Goal: Check status: Check status

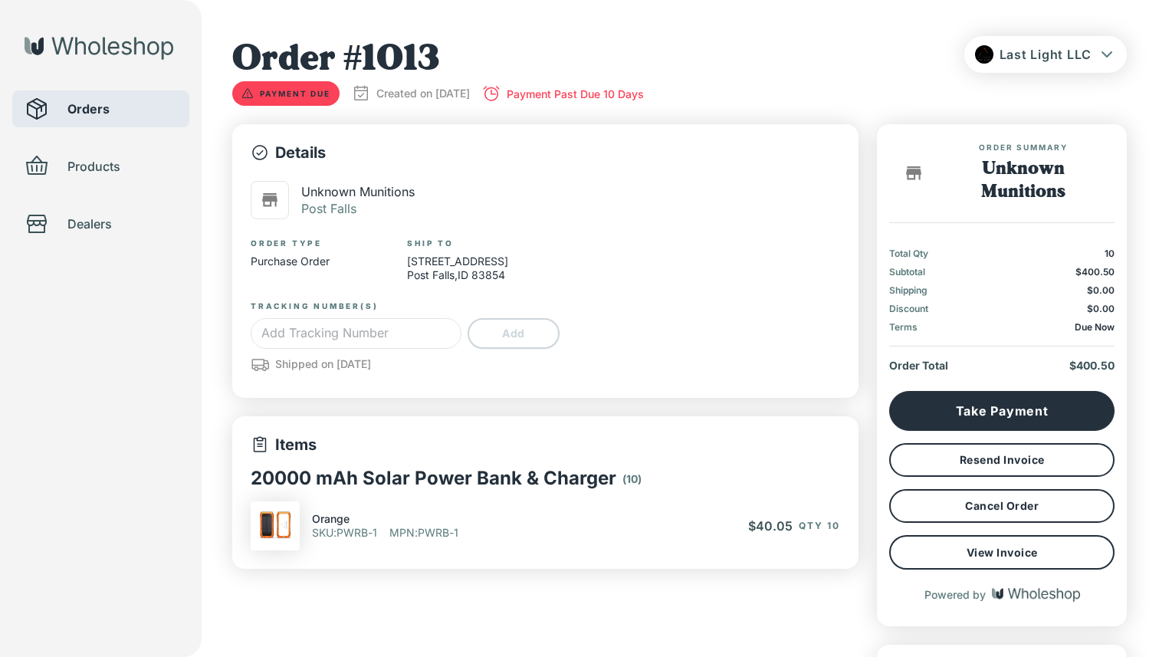
click at [173, 116] on span "Orders" at bounding box center [122, 109] width 110 height 18
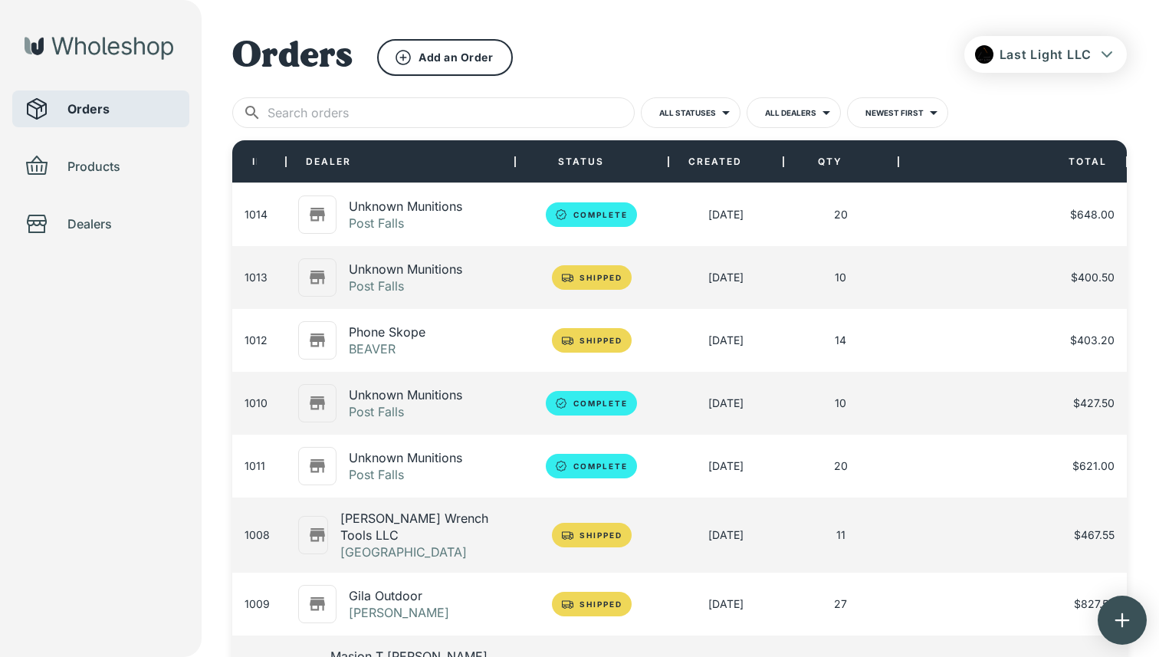
click at [144, 109] on span "Orders" at bounding box center [122, 109] width 110 height 18
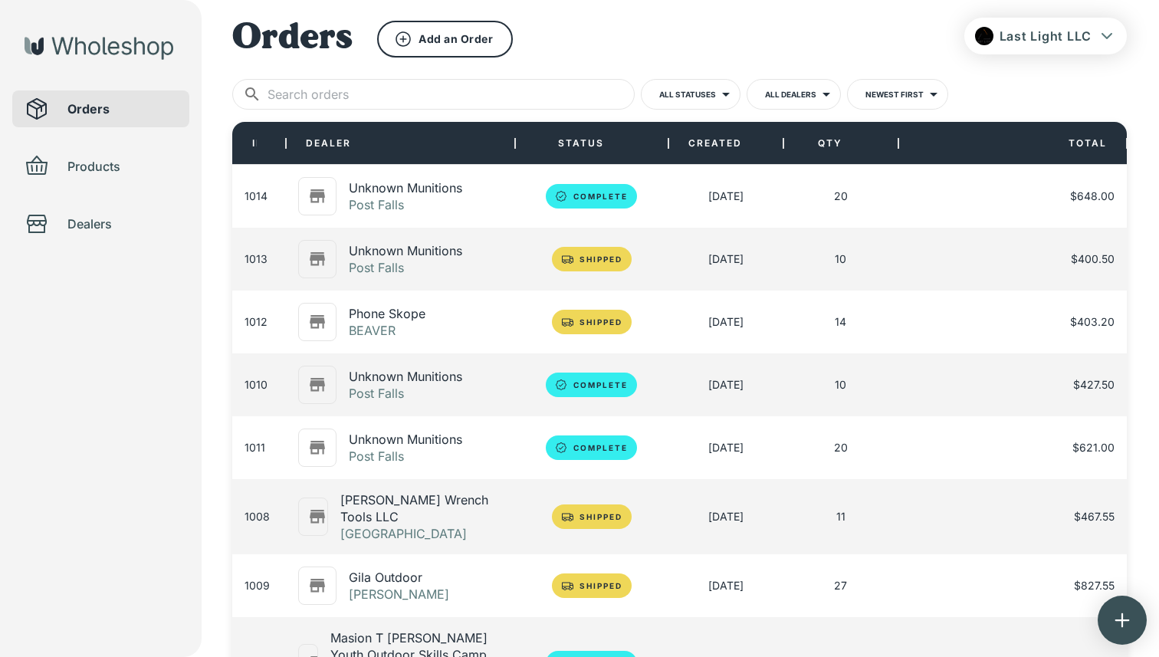
scroll to position [30, 0]
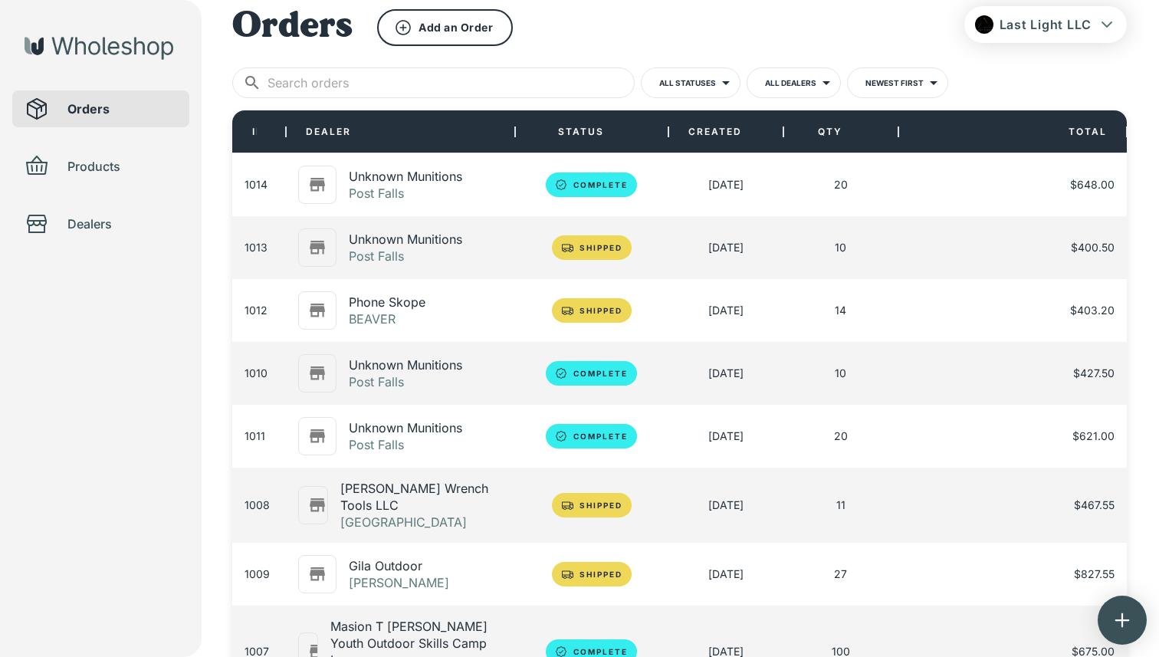
click at [402, 307] on p "Phone Skope" at bounding box center [387, 302] width 77 height 17
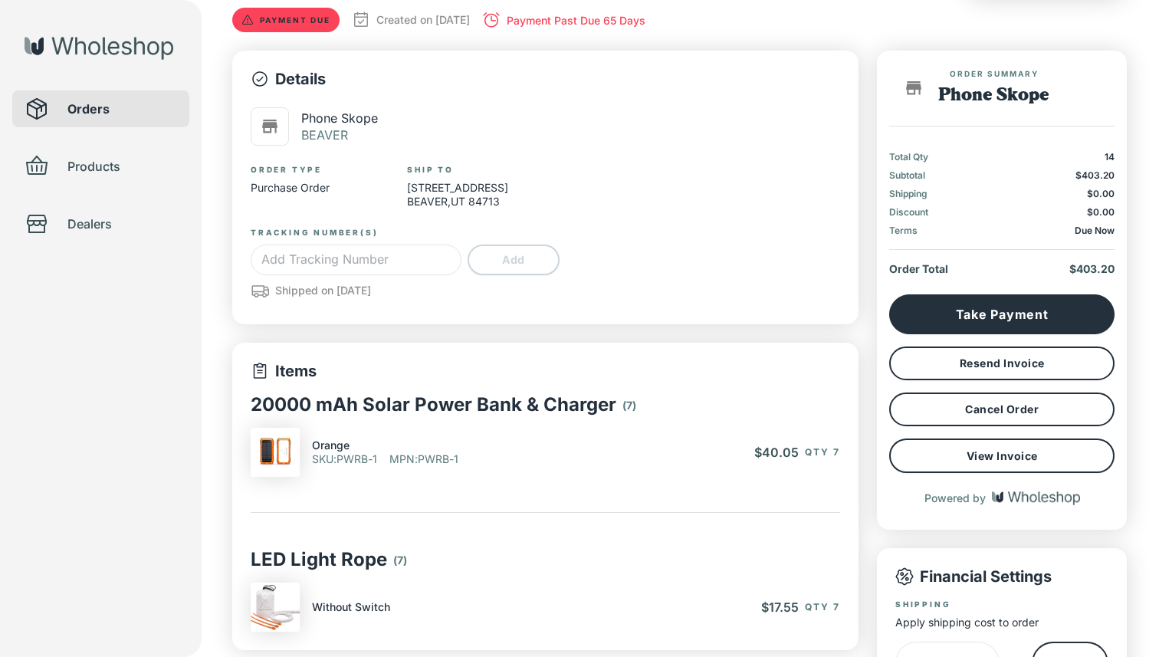
type input "*"
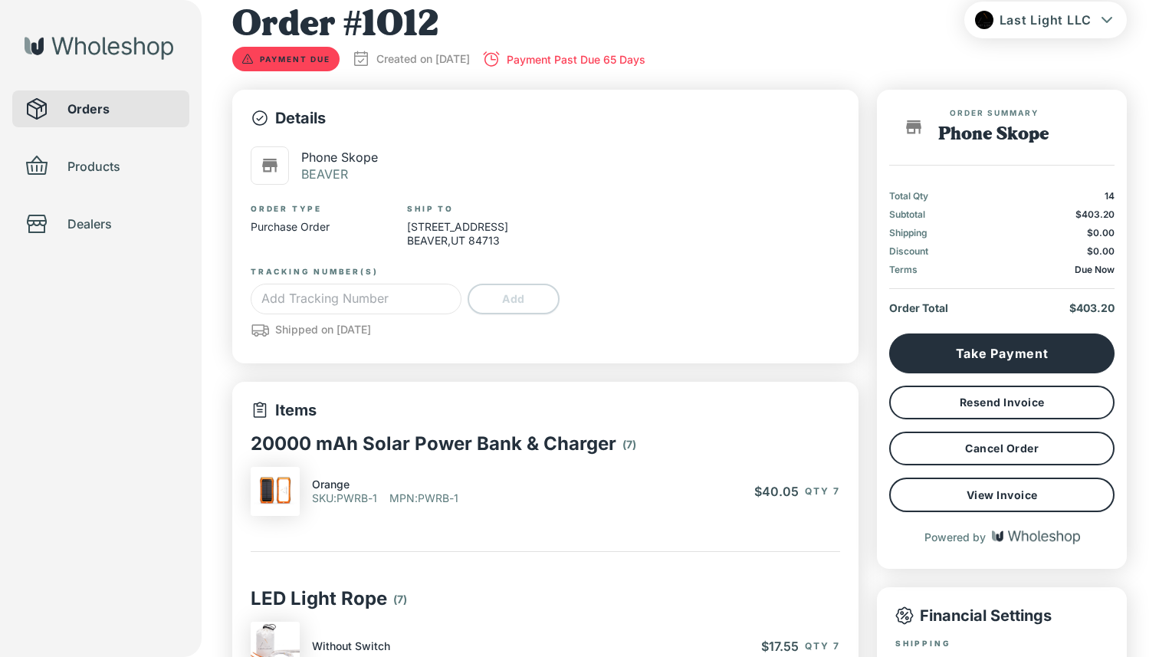
scroll to position [22, 0]
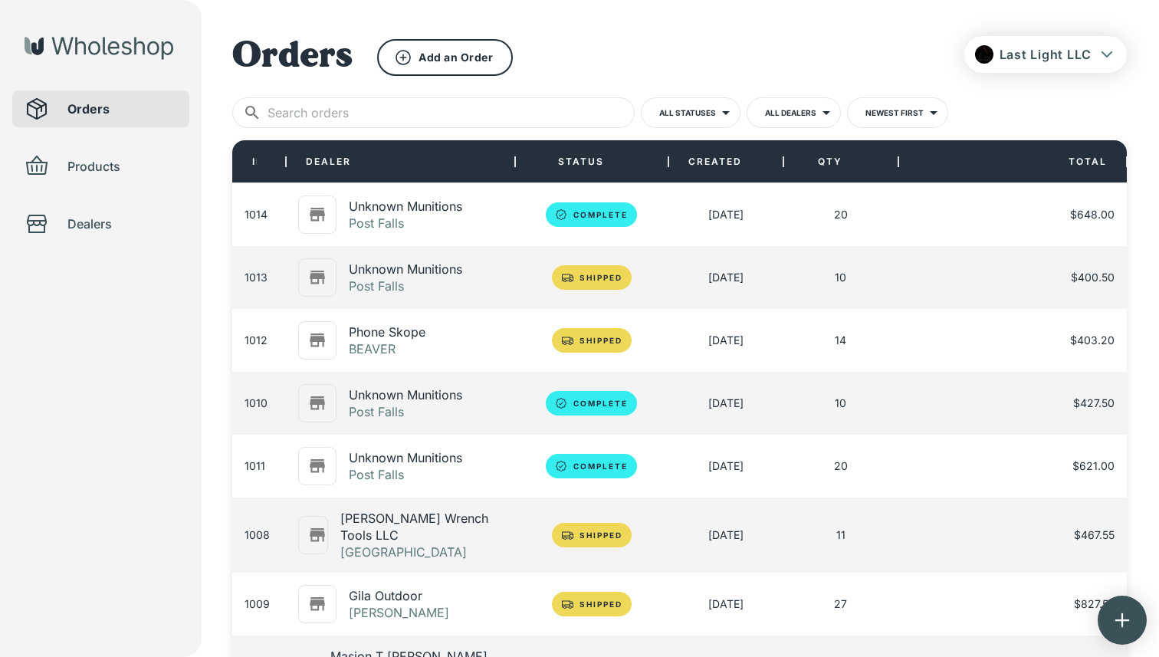
click at [393, 212] on p "Unknown Munitions" at bounding box center [405, 206] width 113 height 17
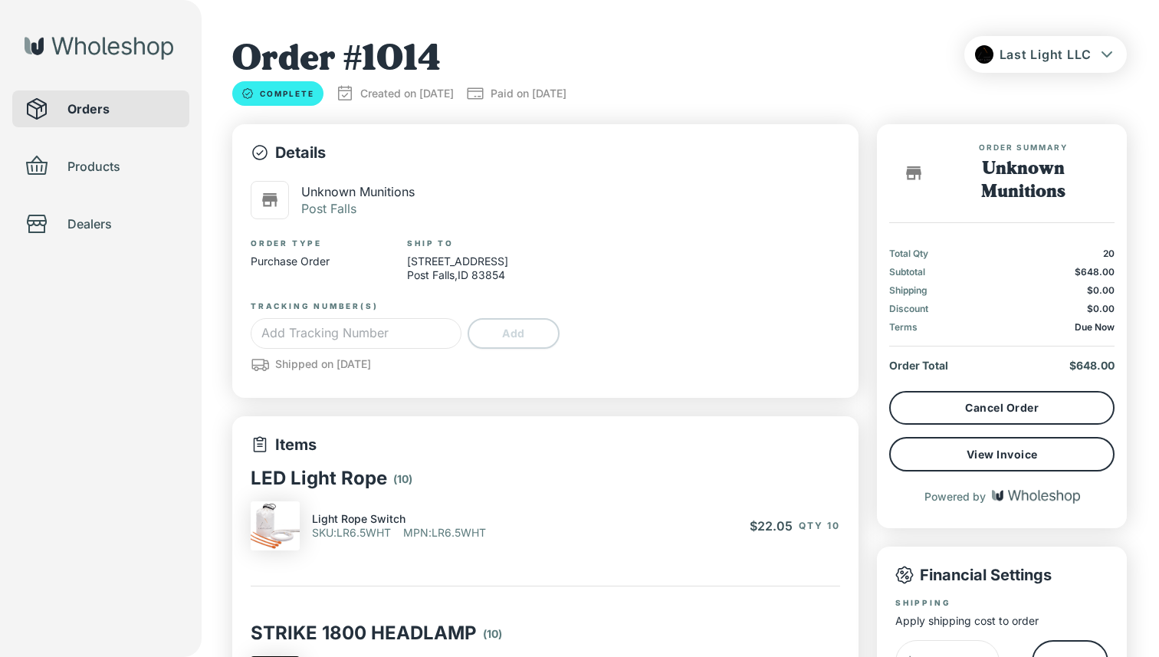
type input "*"
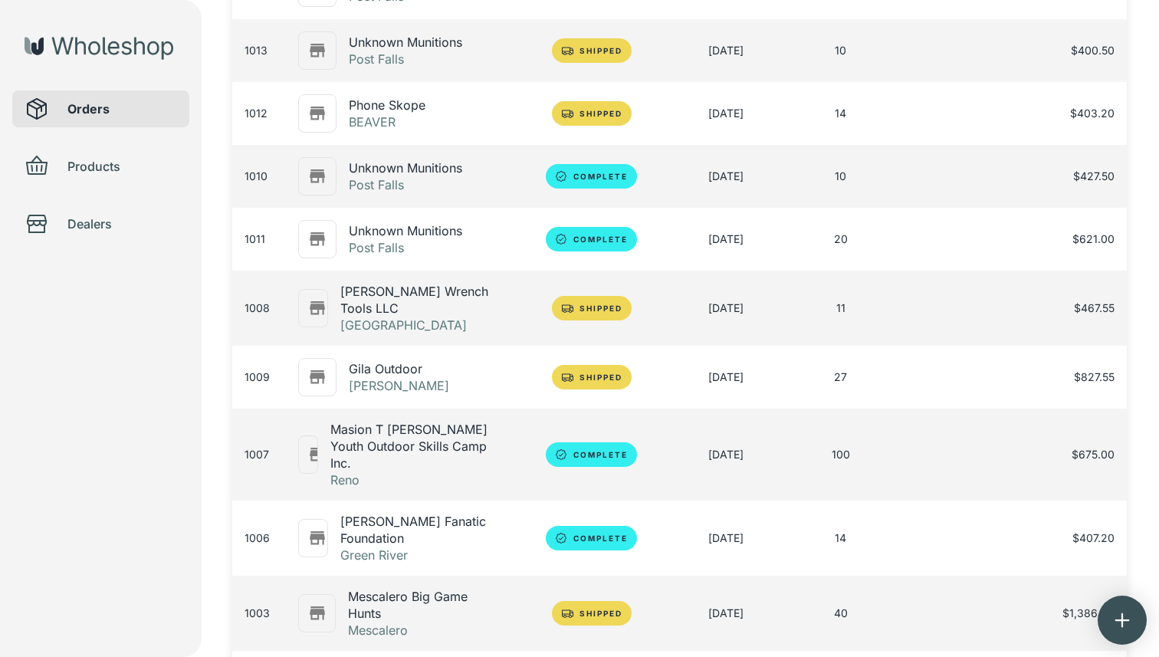
scroll to position [230, 0]
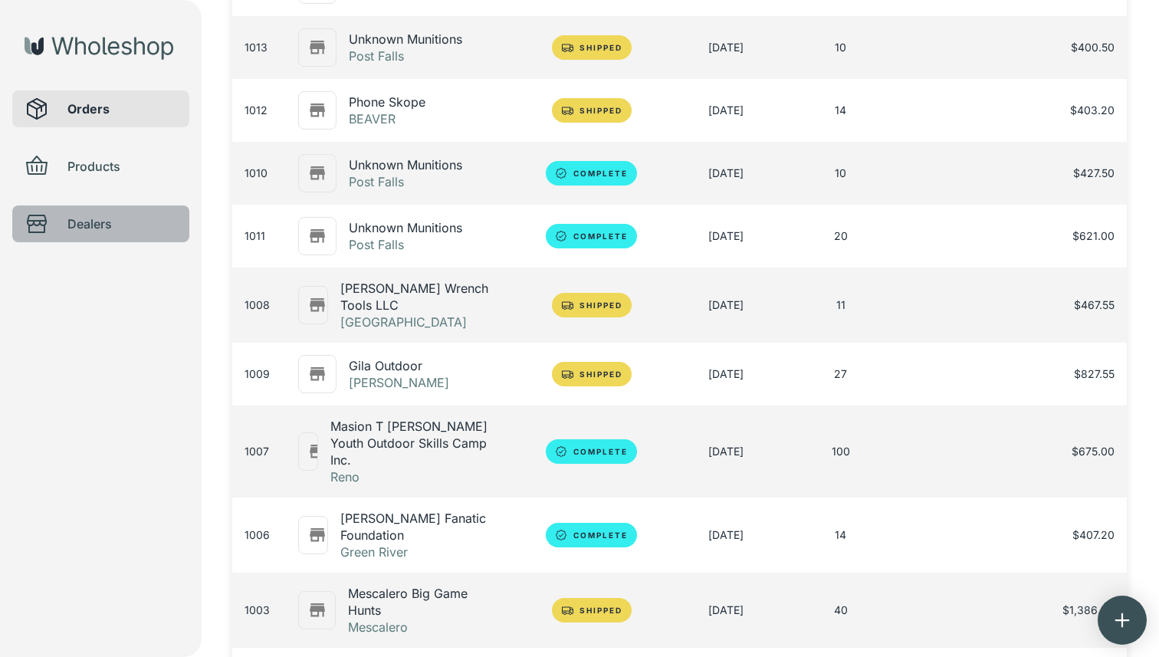
click at [54, 224] on div at bounding box center [46, 224] width 43 height 25
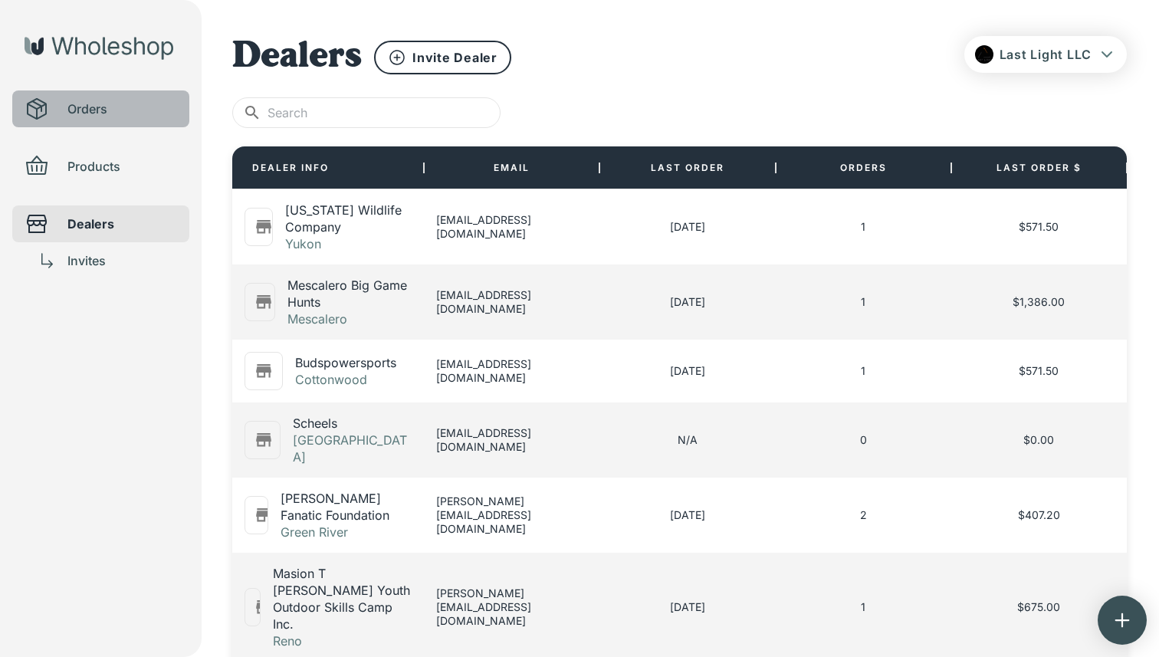
click at [68, 117] on span "Orders" at bounding box center [122, 109] width 110 height 18
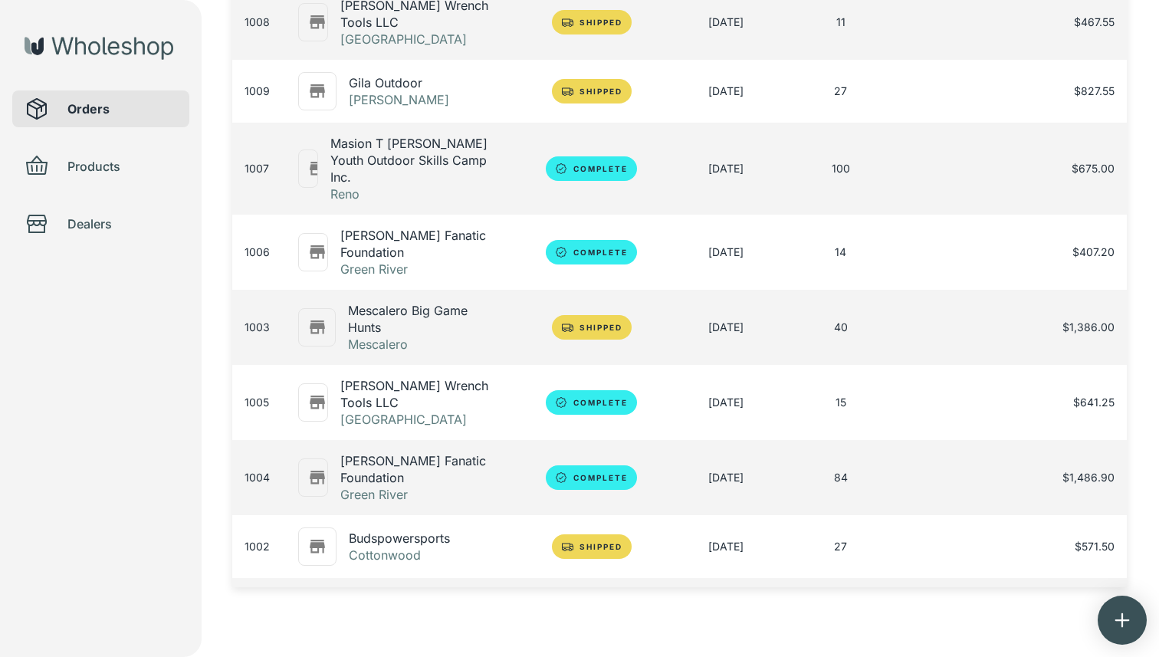
scroll to position [511, 0]
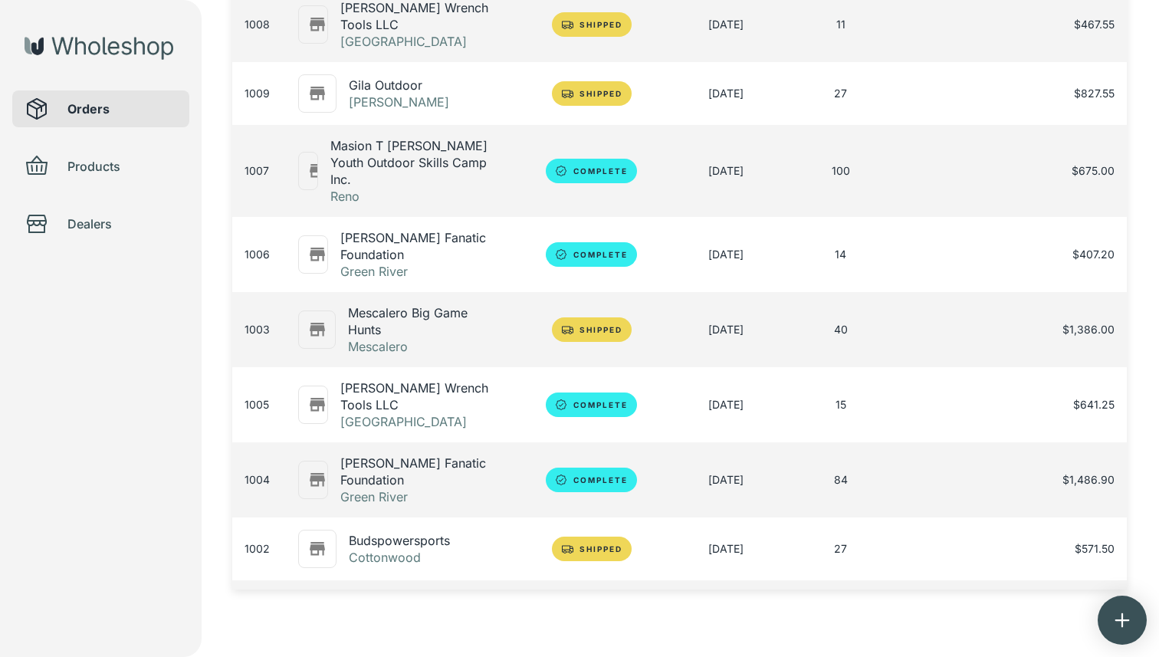
click at [400, 532] on p "Budspowersports" at bounding box center [399, 540] width 101 height 17
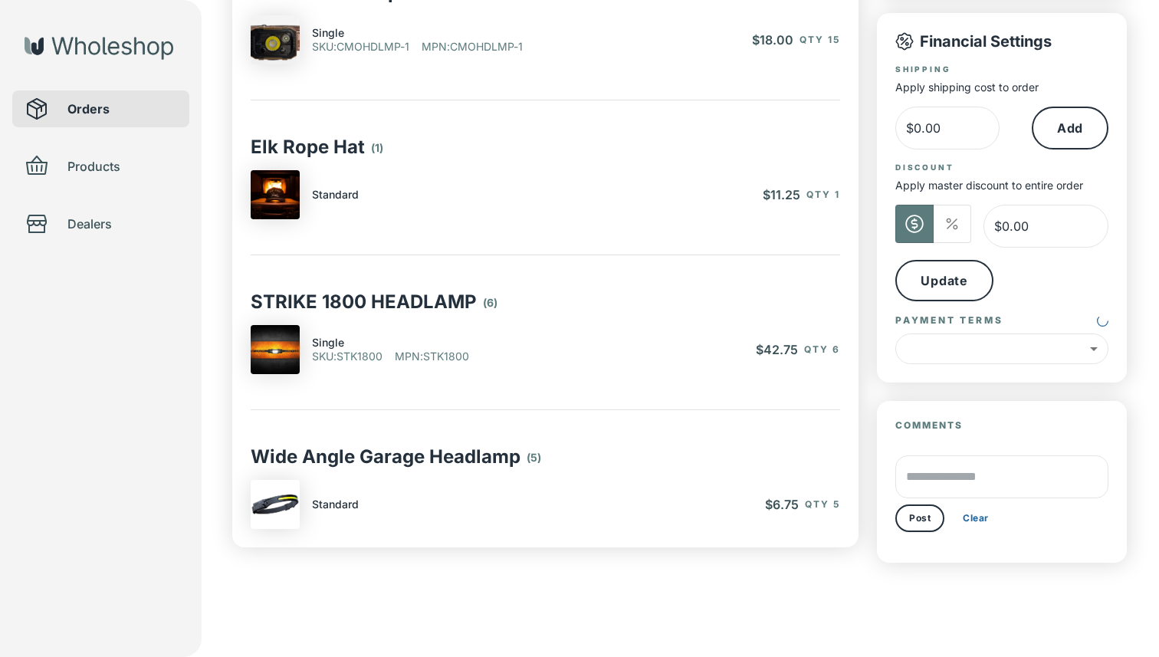
type input "*"
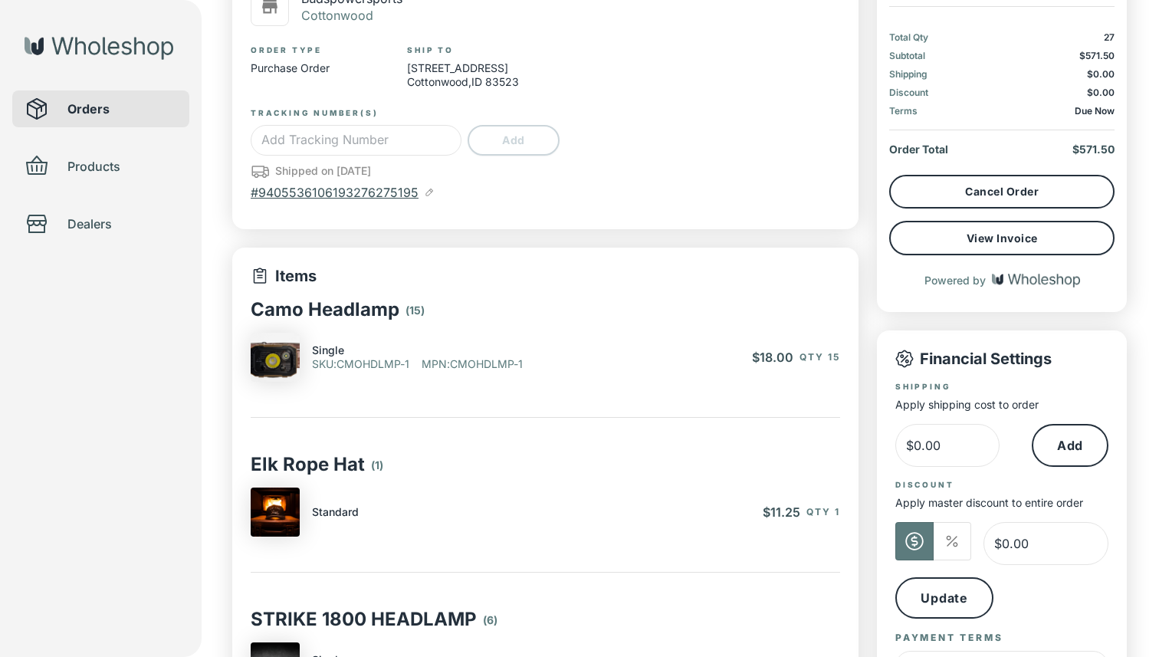
scroll to position [146, 0]
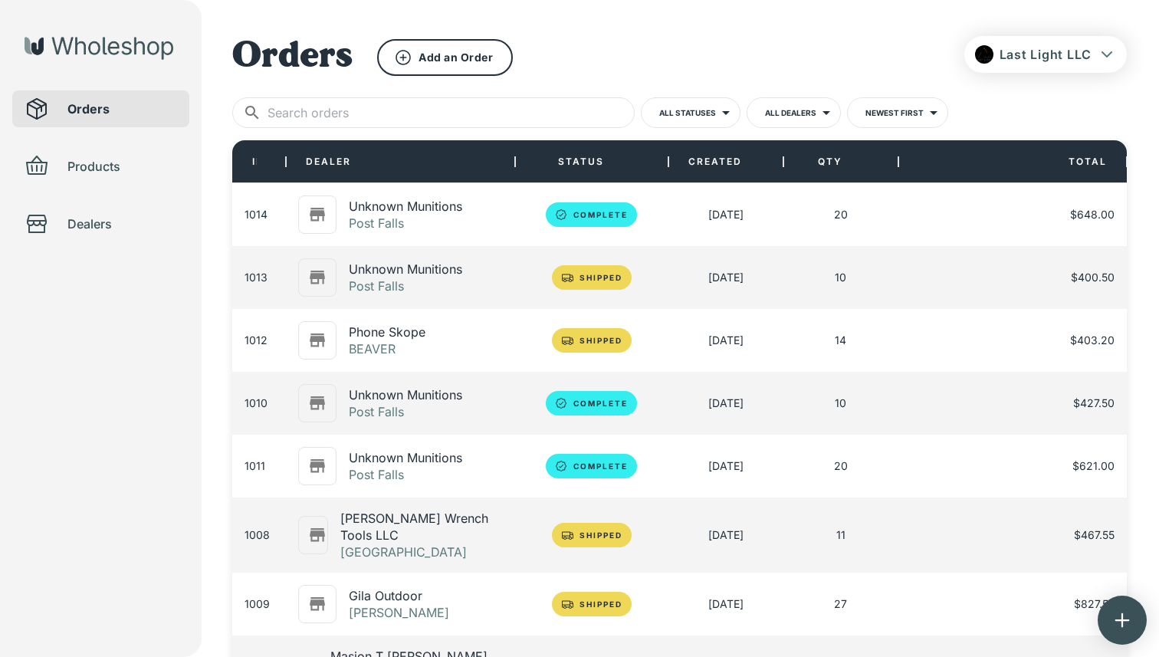
click at [431, 263] on p "Unknown Munitions" at bounding box center [405, 269] width 113 height 17
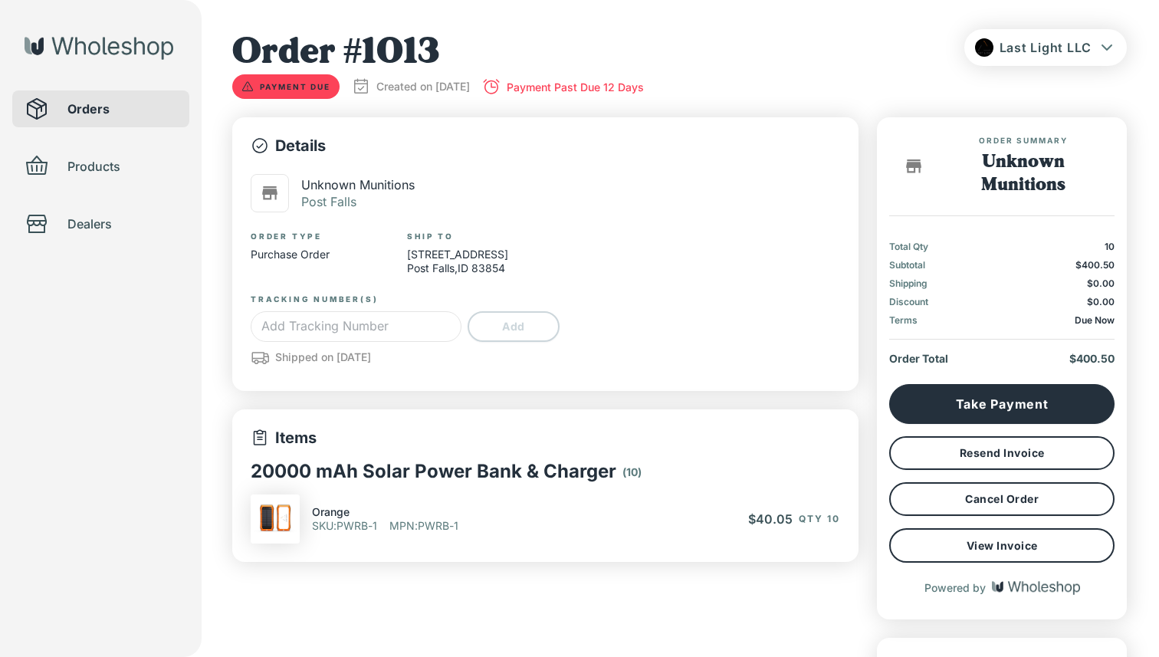
type input "*"
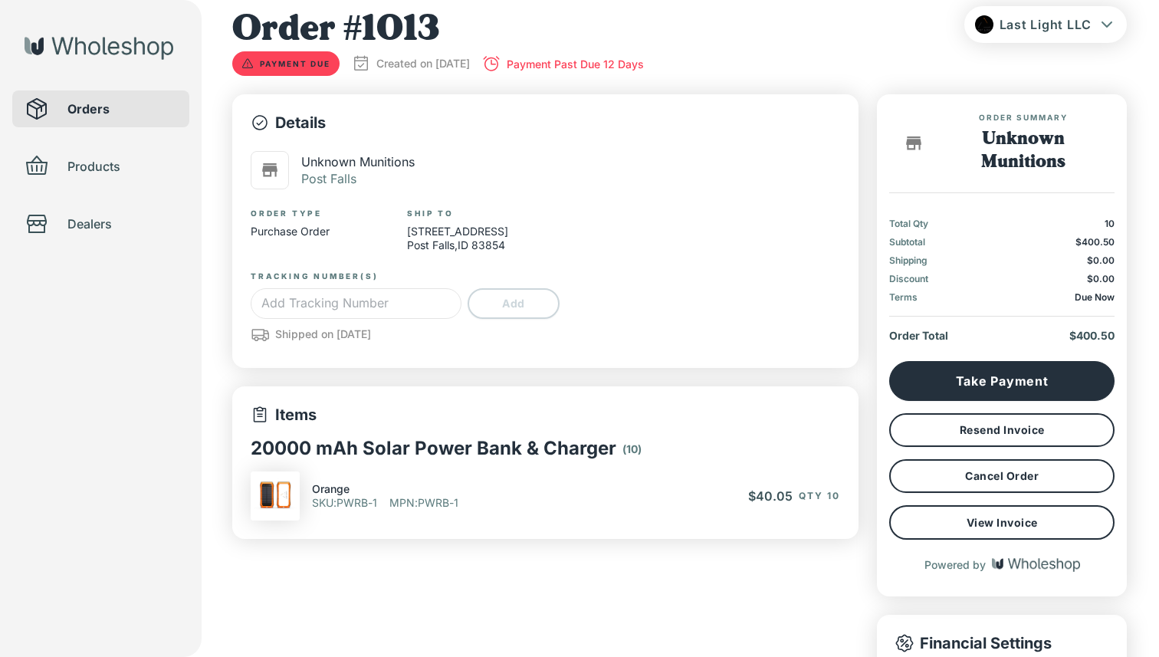
scroll to position [33, 0]
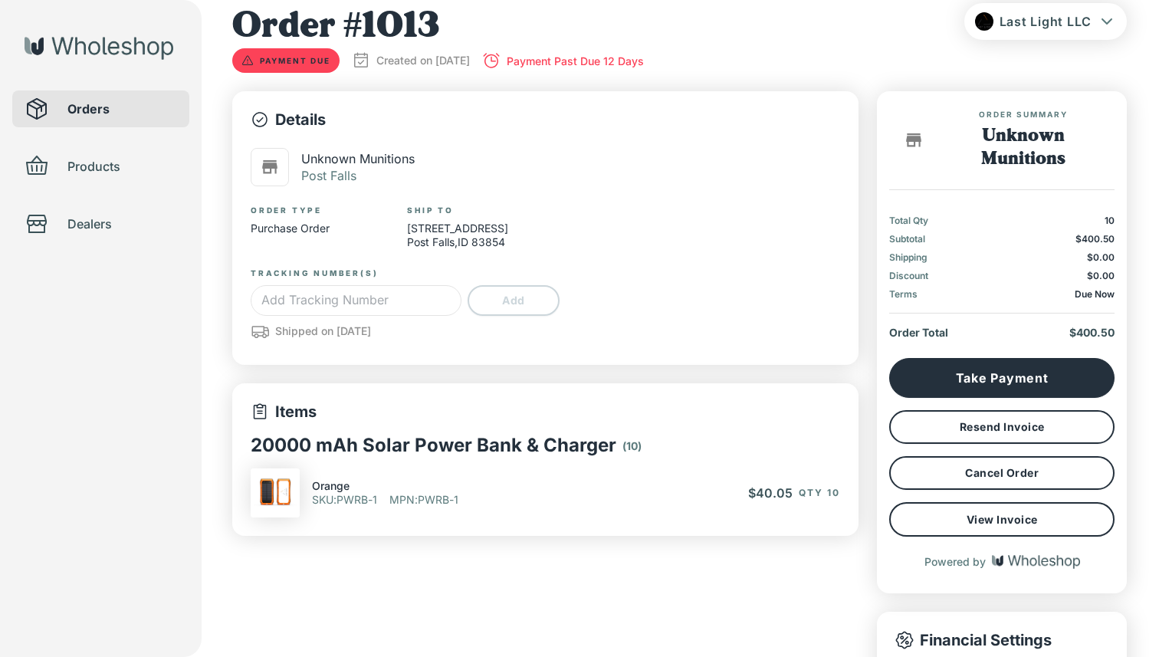
click at [79, 224] on span "Dealers" at bounding box center [122, 224] width 110 height 18
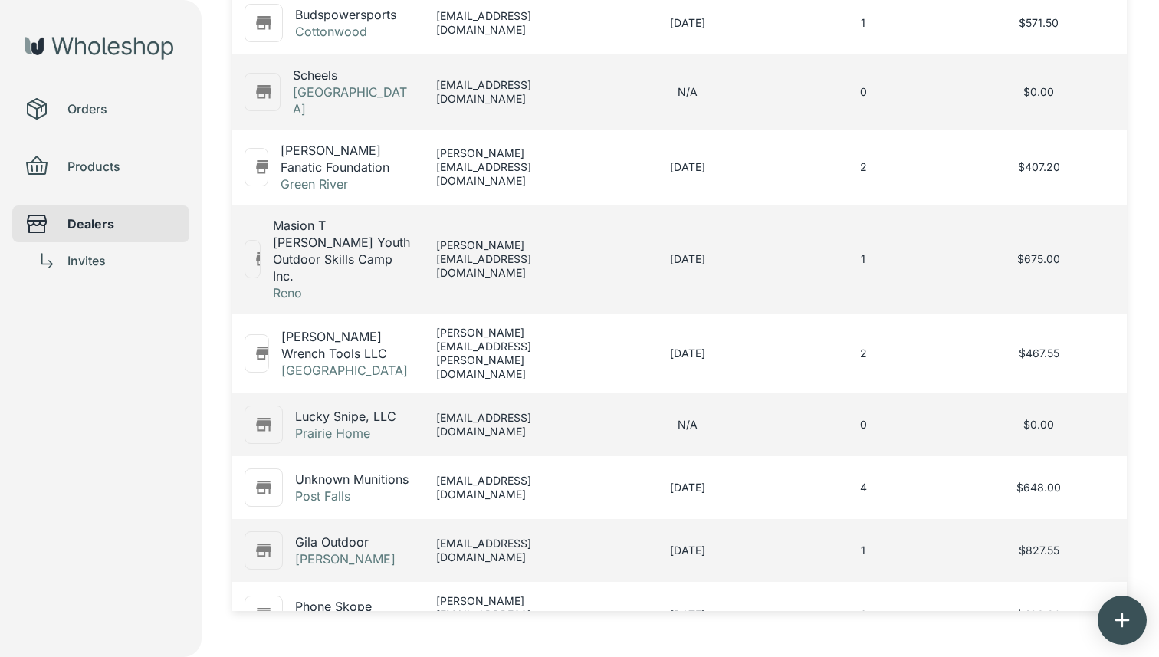
scroll to position [376, 0]
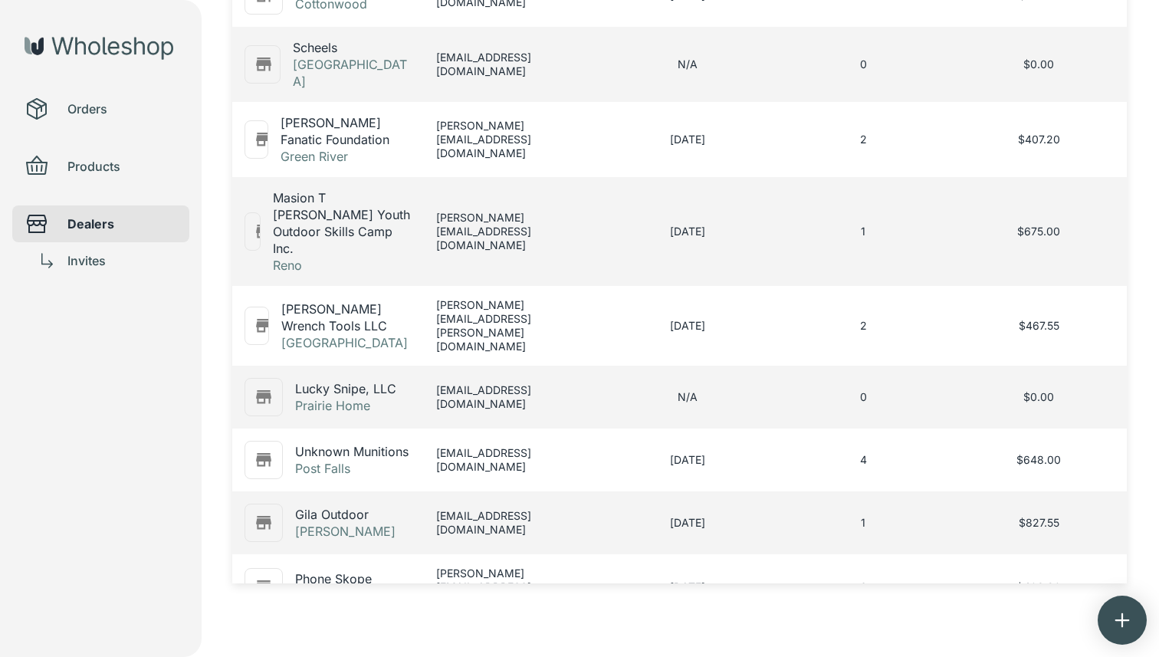
click at [439, 446] on p "[EMAIL_ADDRESS][DOMAIN_NAME]" at bounding box center [511, 460] width 151 height 28
drag, startPoint x: 436, startPoint y: 419, endPoint x: 503, endPoint y: 433, distance: 68.9
click at [503, 433] on div at bounding box center [579, 328] width 1159 height 657
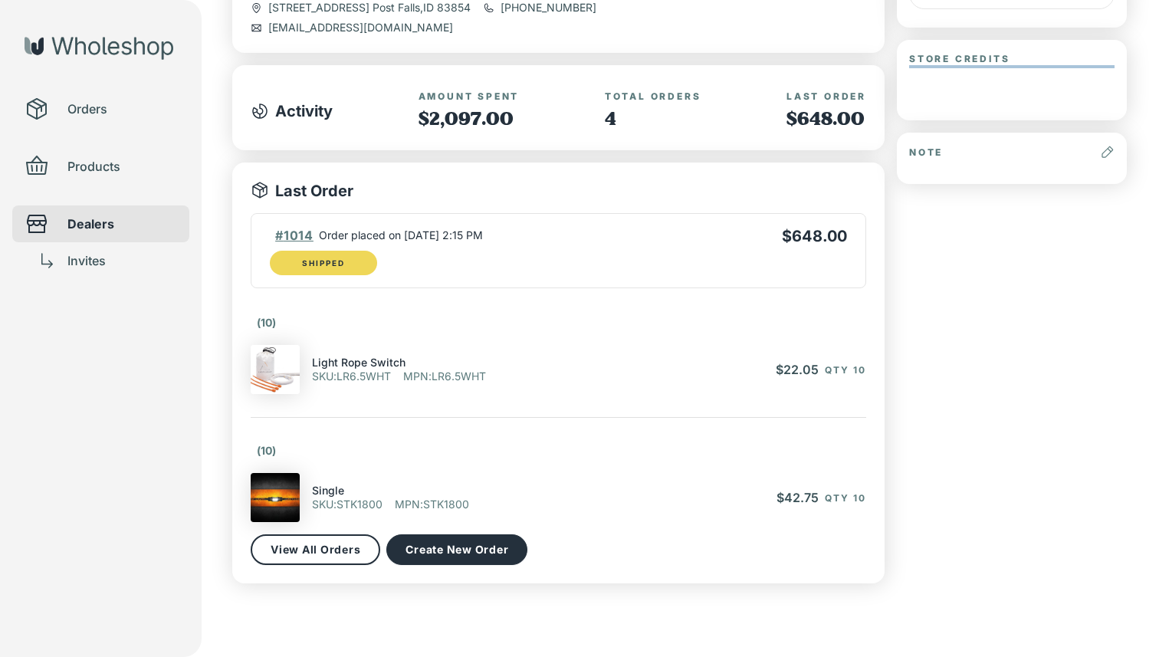
type input "*"
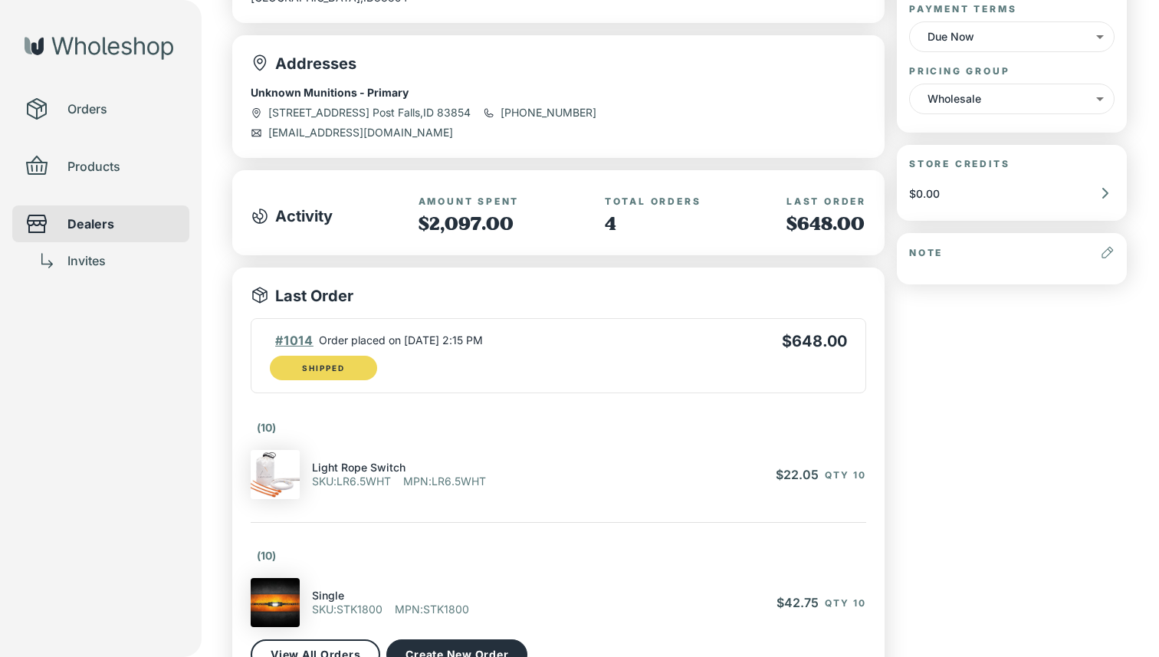
scroll to position [243, 0]
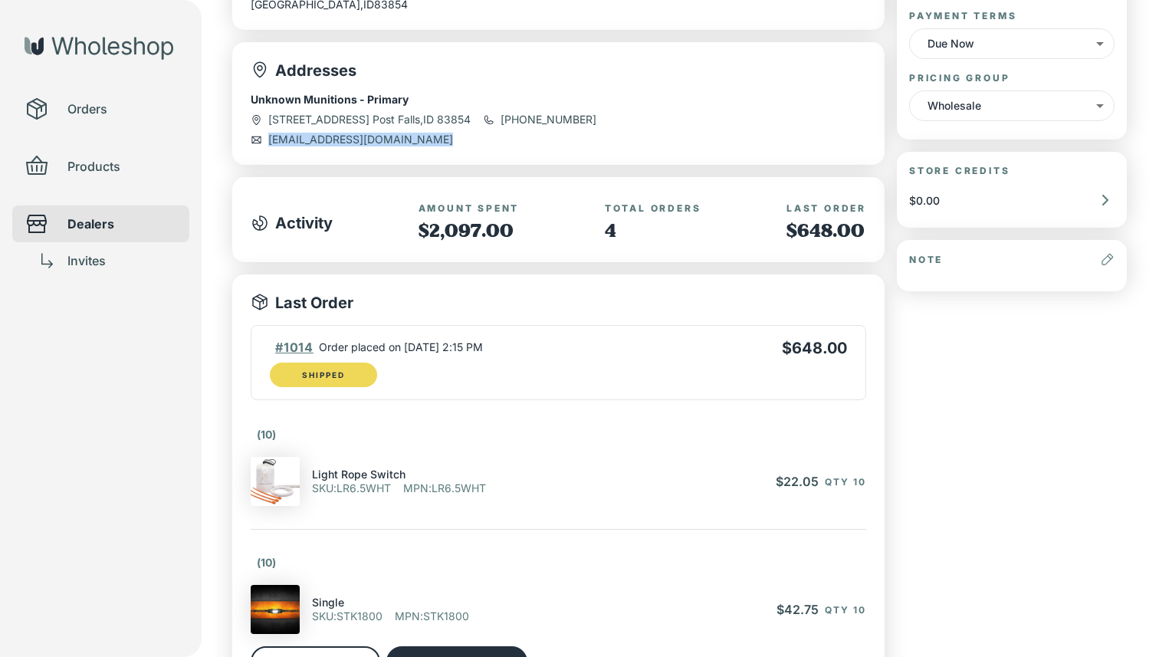
drag, startPoint x: 439, startPoint y: 141, endPoint x: 271, endPoint y: 140, distance: 168.7
click at [270, 140] on div "[EMAIL_ADDRESS][DOMAIN_NAME]" at bounding box center [559, 140] width 616 height 14
copy p "[EMAIL_ADDRESS][DOMAIN_NAME]"
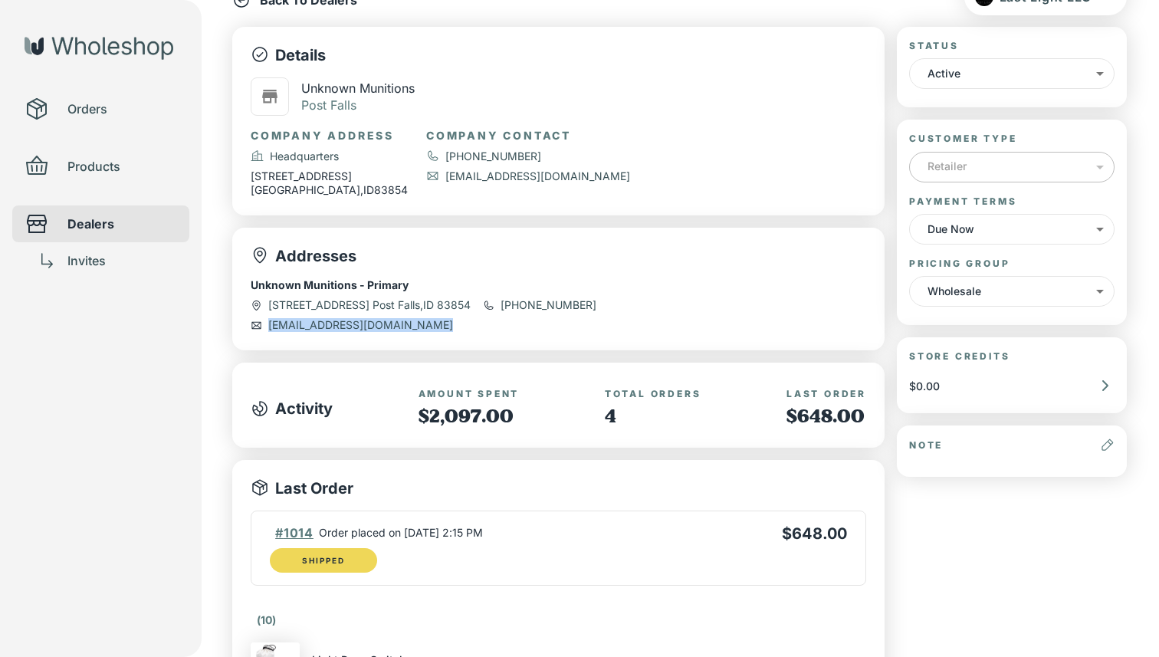
scroll to position [0, 0]
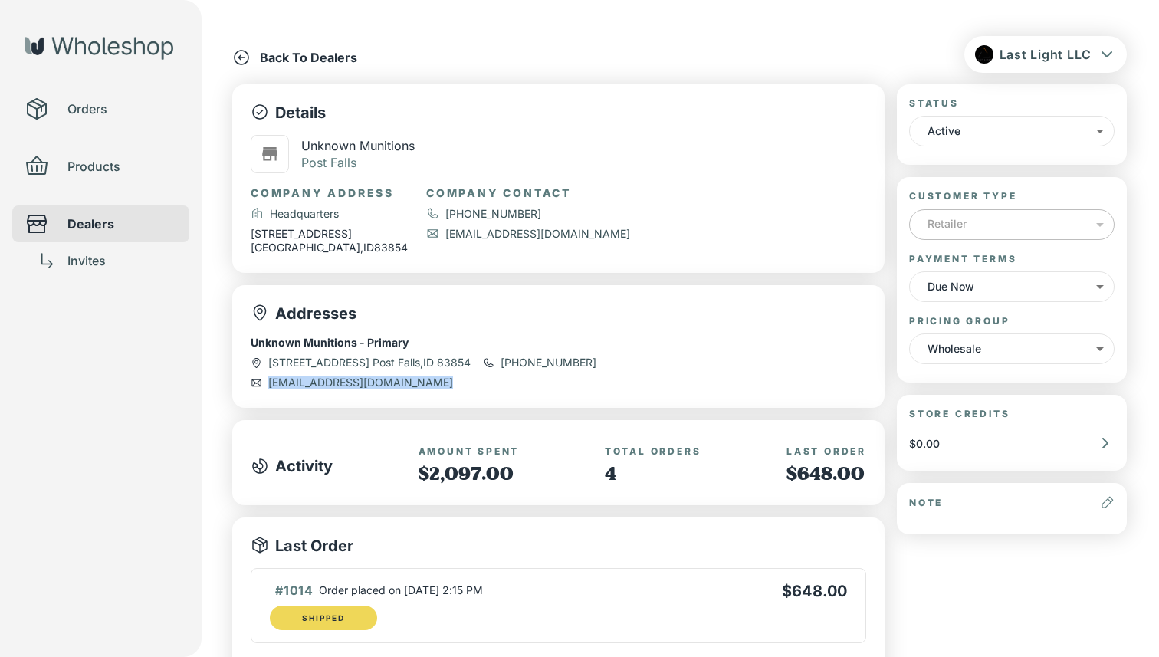
click at [77, 104] on span "Orders" at bounding box center [122, 109] width 110 height 18
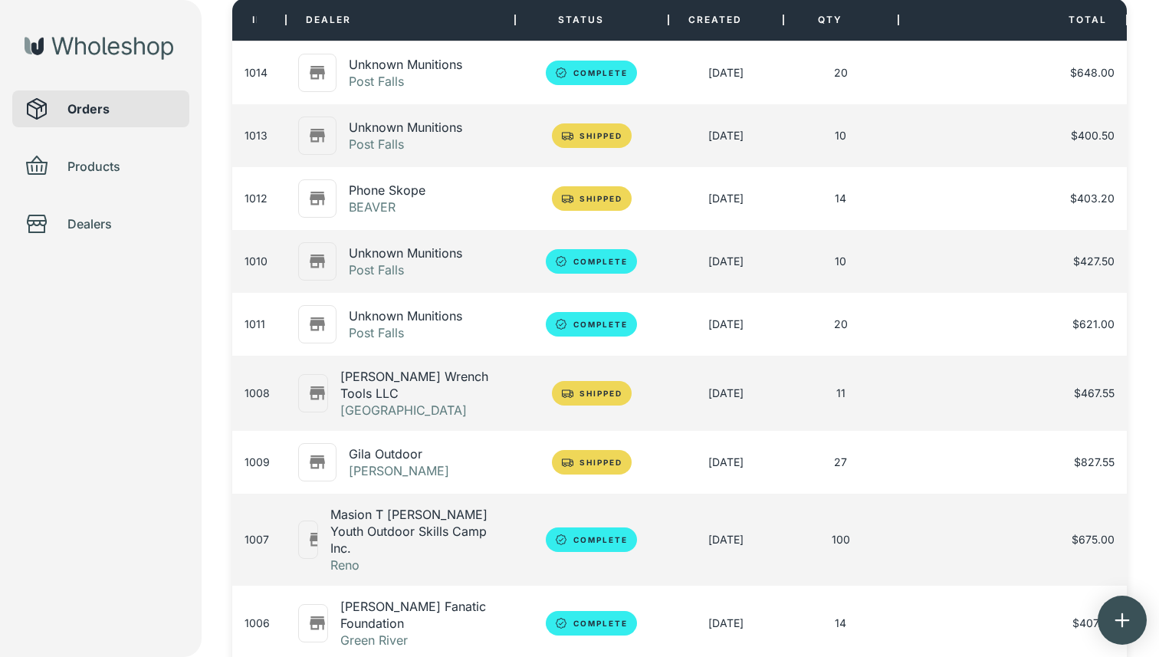
scroll to position [138, 0]
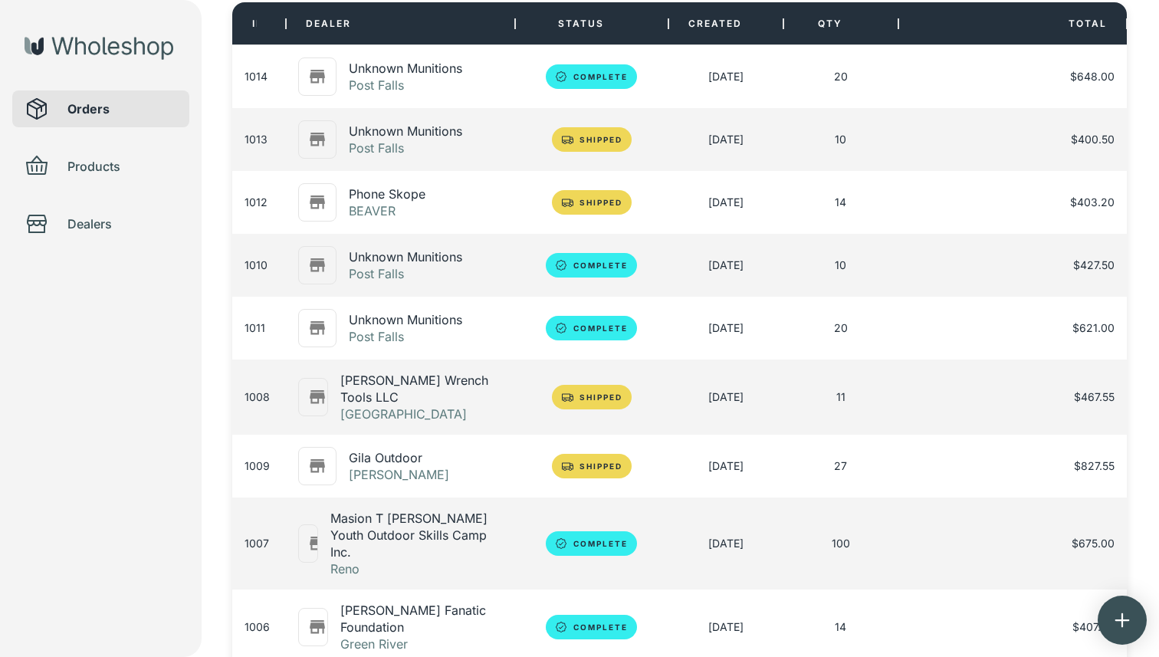
click at [393, 134] on p "Unknown Munitions" at bounding box center [405, 131] width 113 height 17
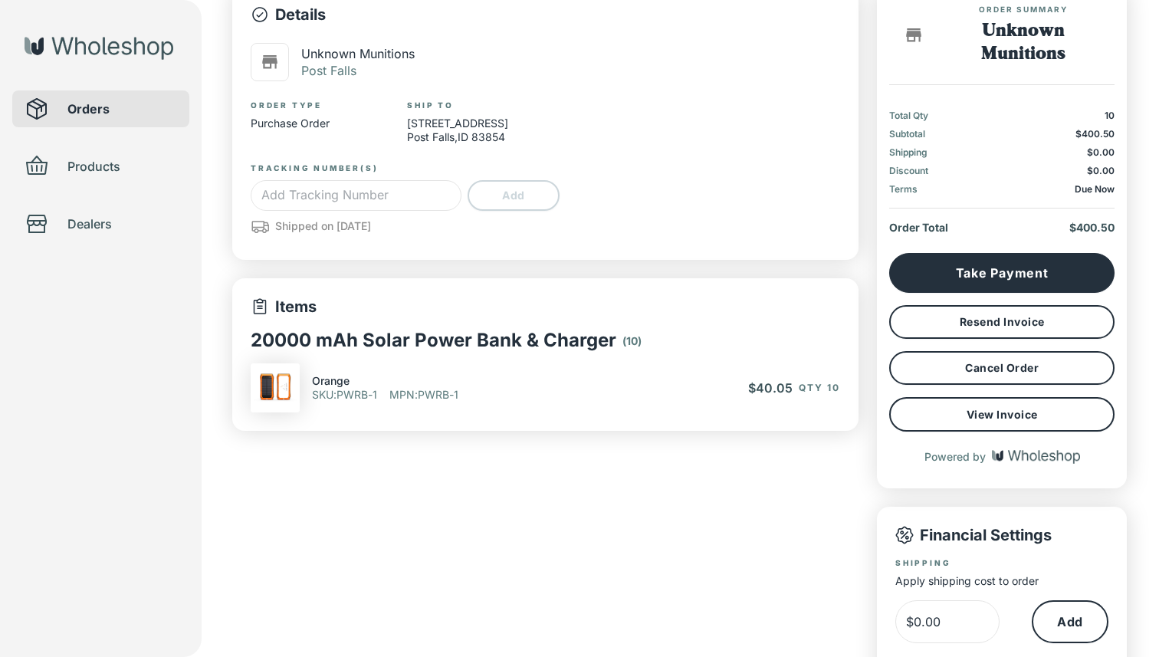
type input "*"
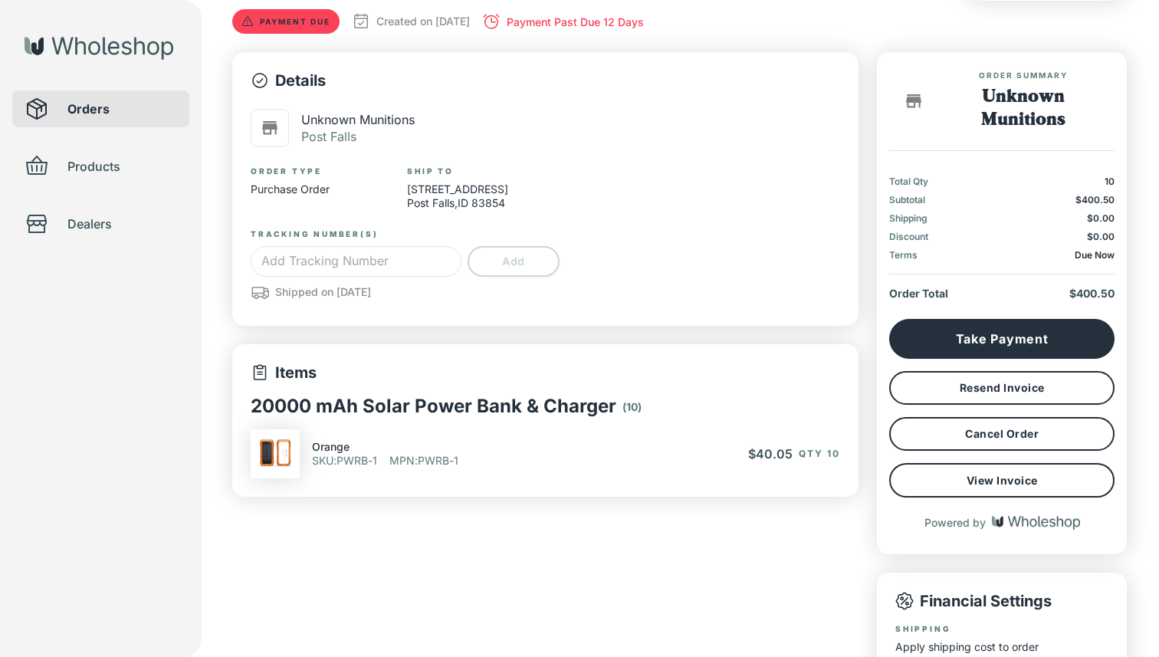
scroll to position [69, 0]
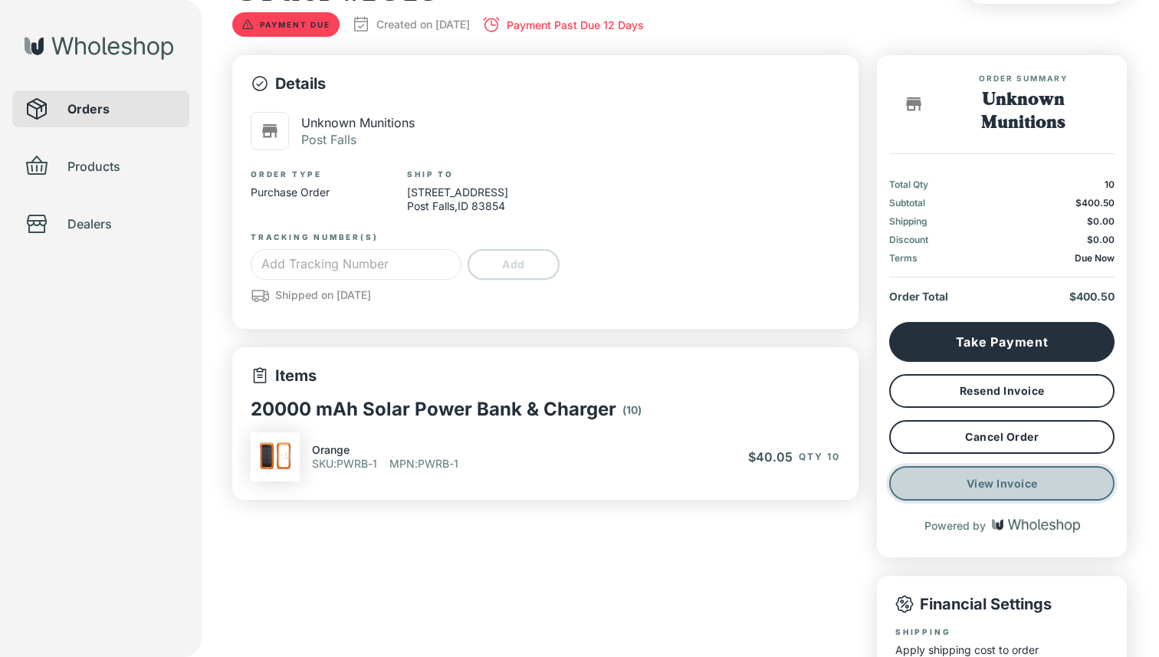
click at [963, 476] on button "View Invoice" at bounding box center [1001, 483] width 225 height 35
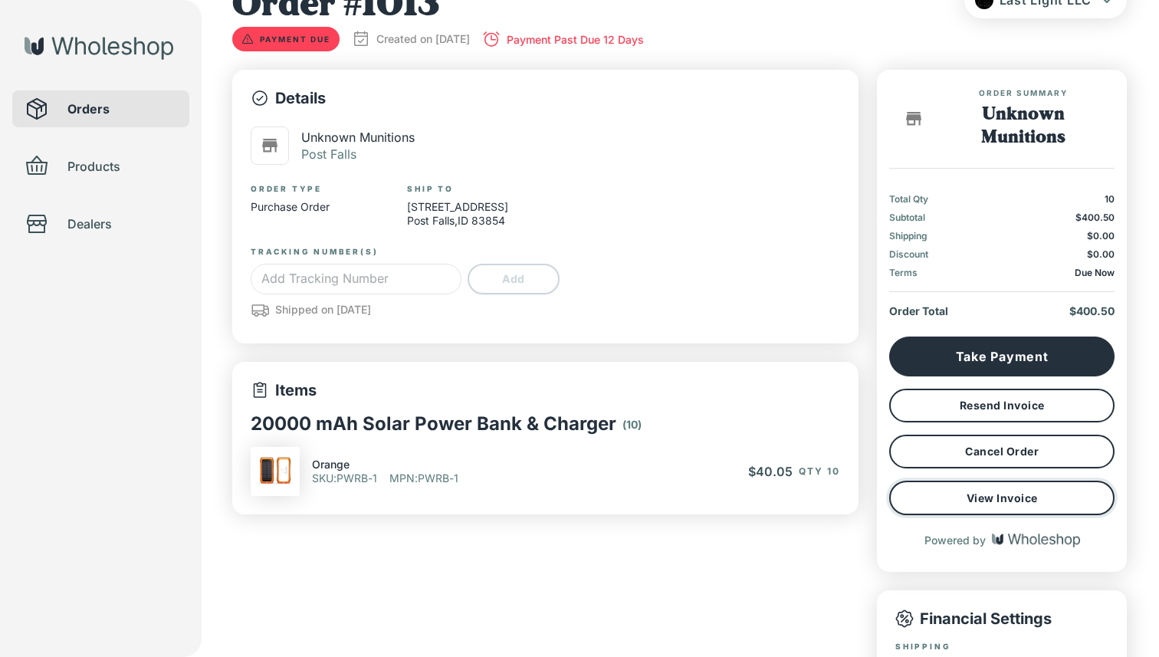
scroll to position [0, 0]
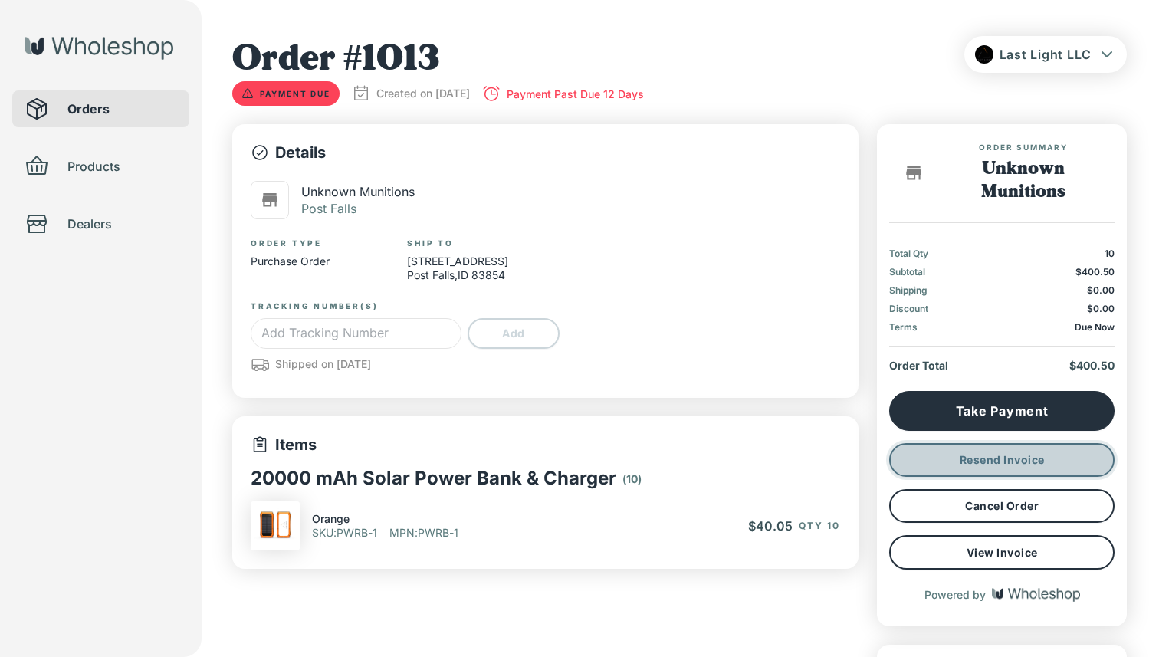
click at [968, 468] on button "Resend Invoice" at bounding box center [1001, 460] width 225 height 34
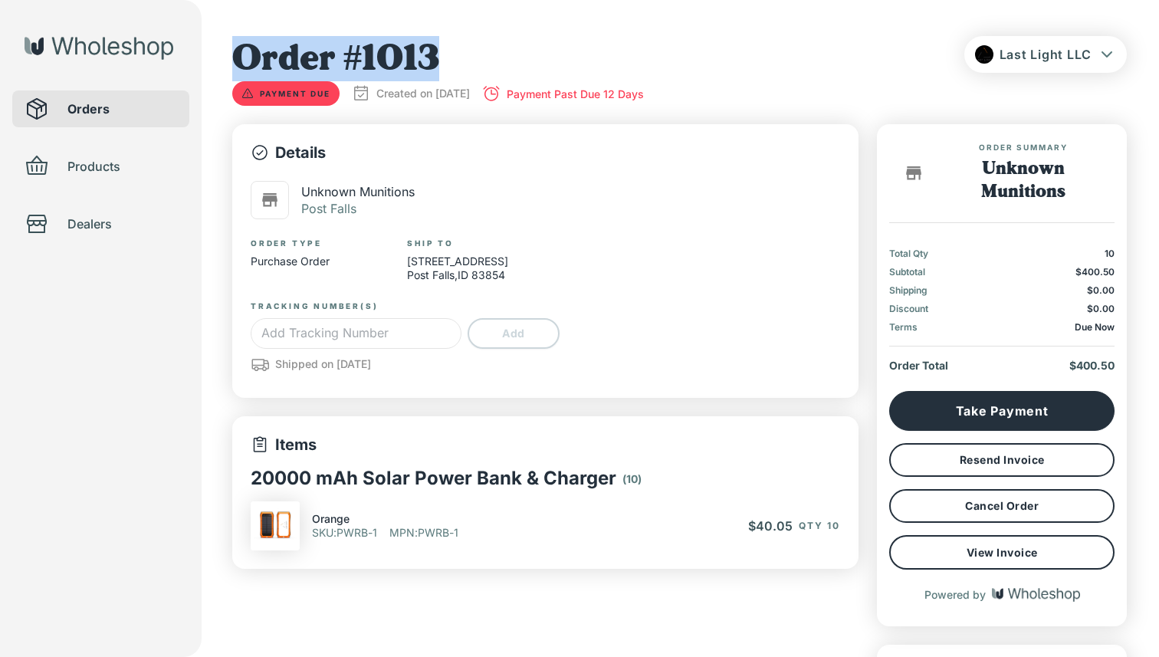
drag, startPoint x: 439, startPoint y: 50, endPoint x: 238, endPoint y: 48, distance: 201.7
click at [238, 48] on h1 "Order # 1013" at bounding box center [438, 58] width 412 height 45
copy h1 "Order # 1013"
click at [94, 222] on span "Dealers" at bounding box center [122, 224] width 110 height 18
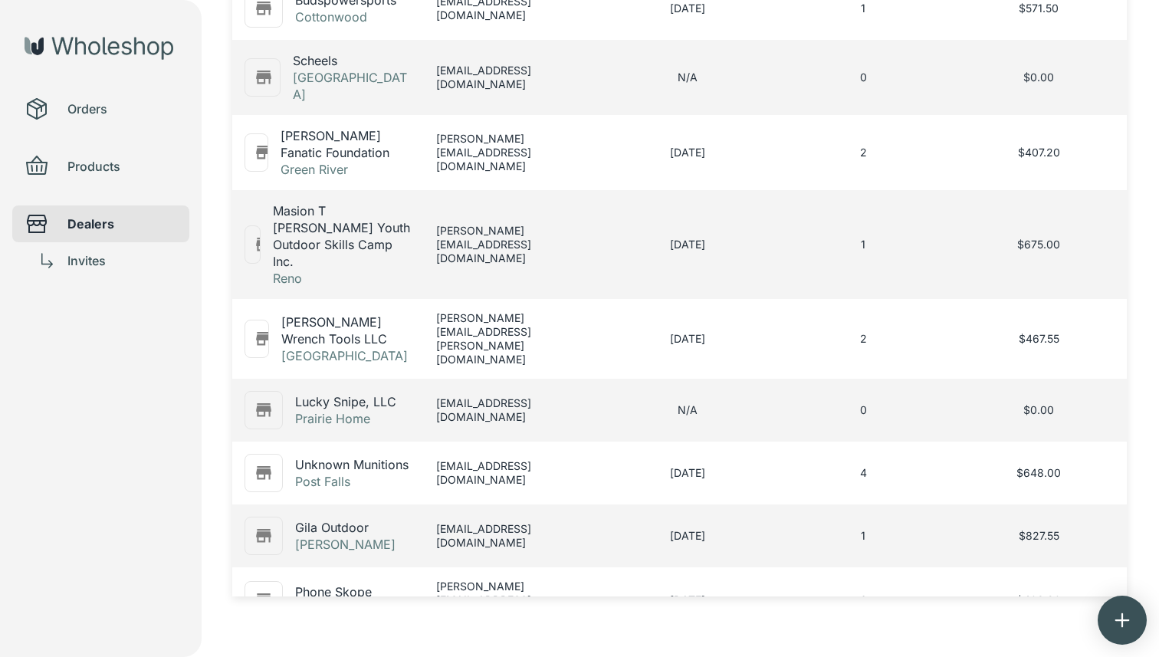
scroll to position [368, 0]
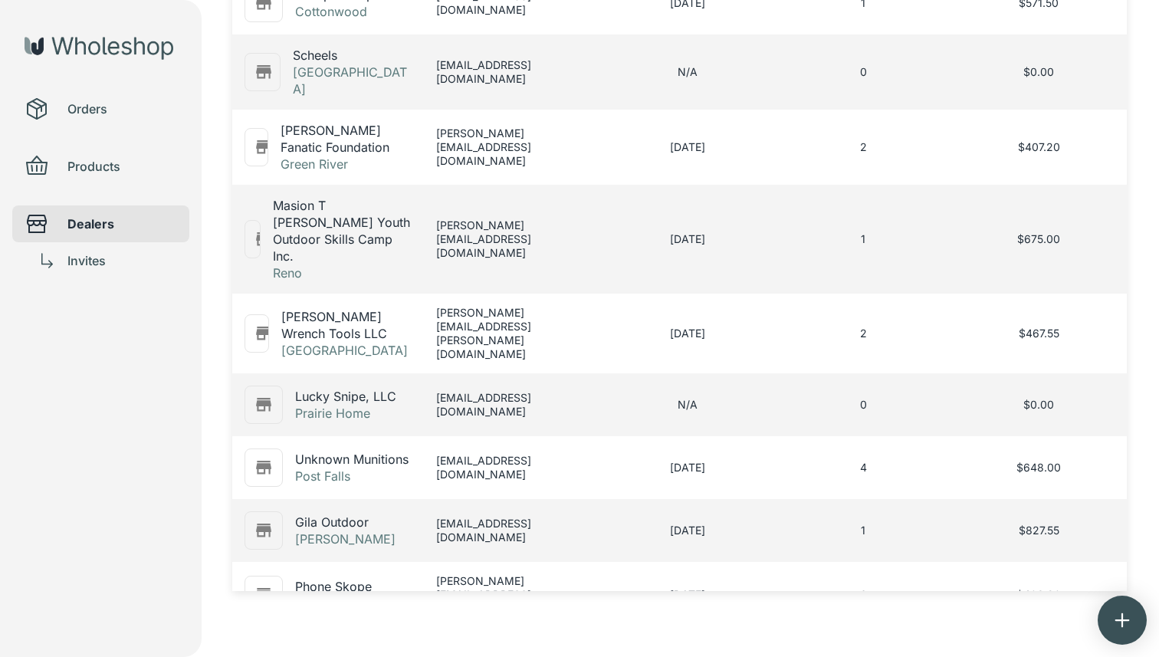
click at [372, 451] on p "Unknown Munitions" at bounding box center [351, 459] width 113 height 17
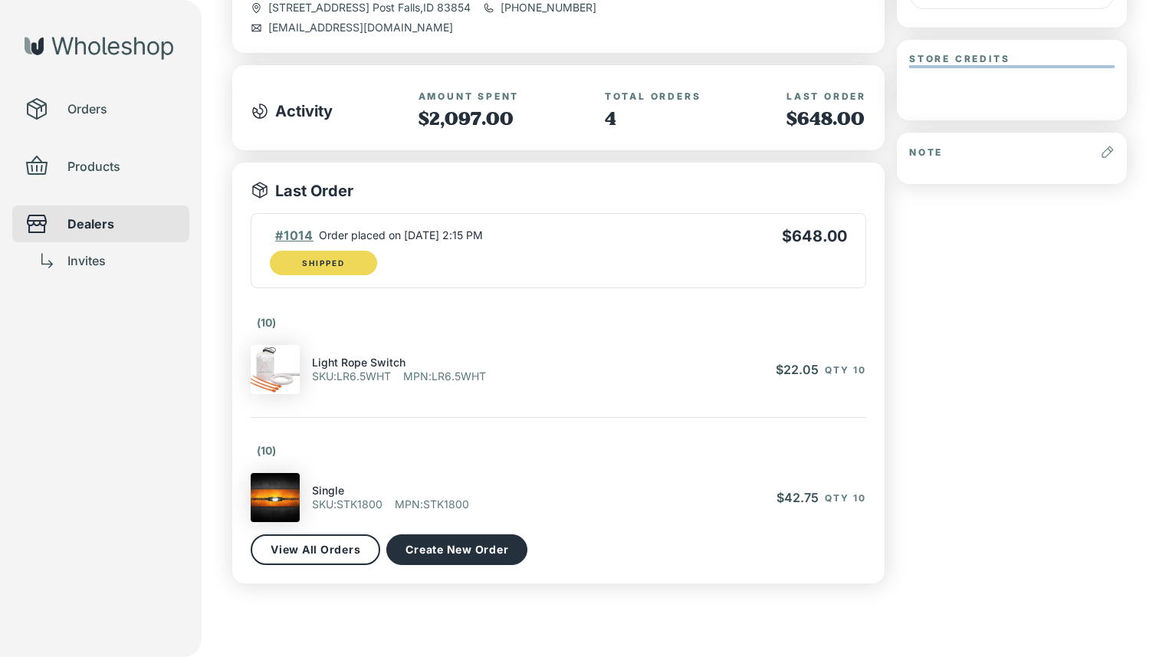
scroll to position [355, 0]
type input "*"
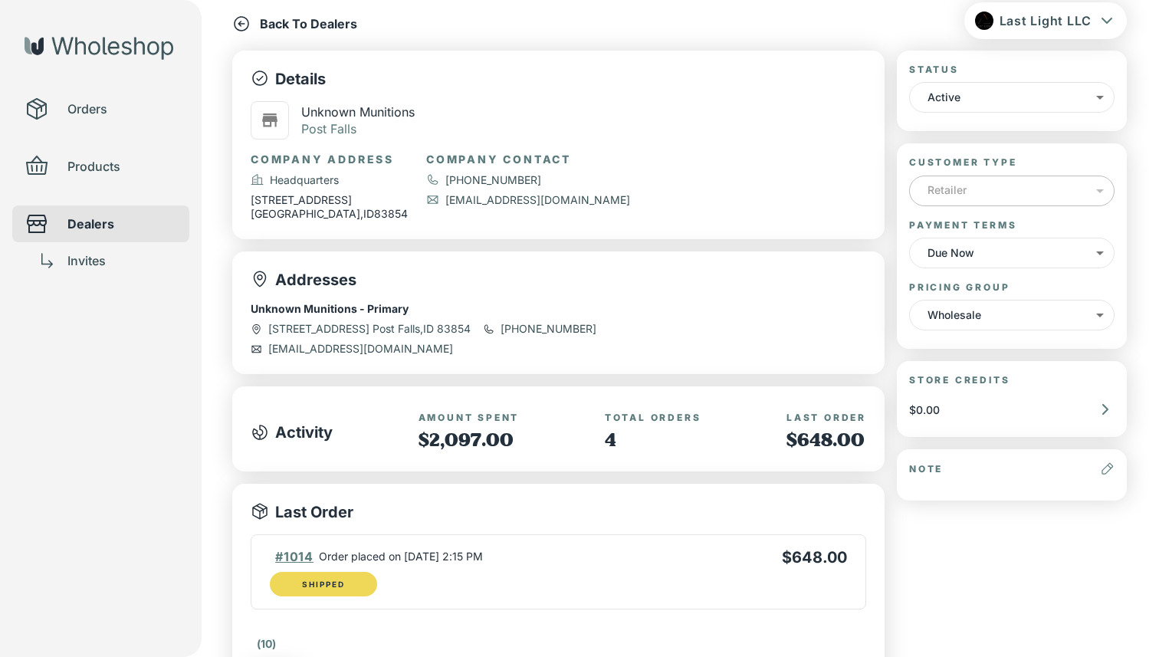
scroll to position [25, 0]
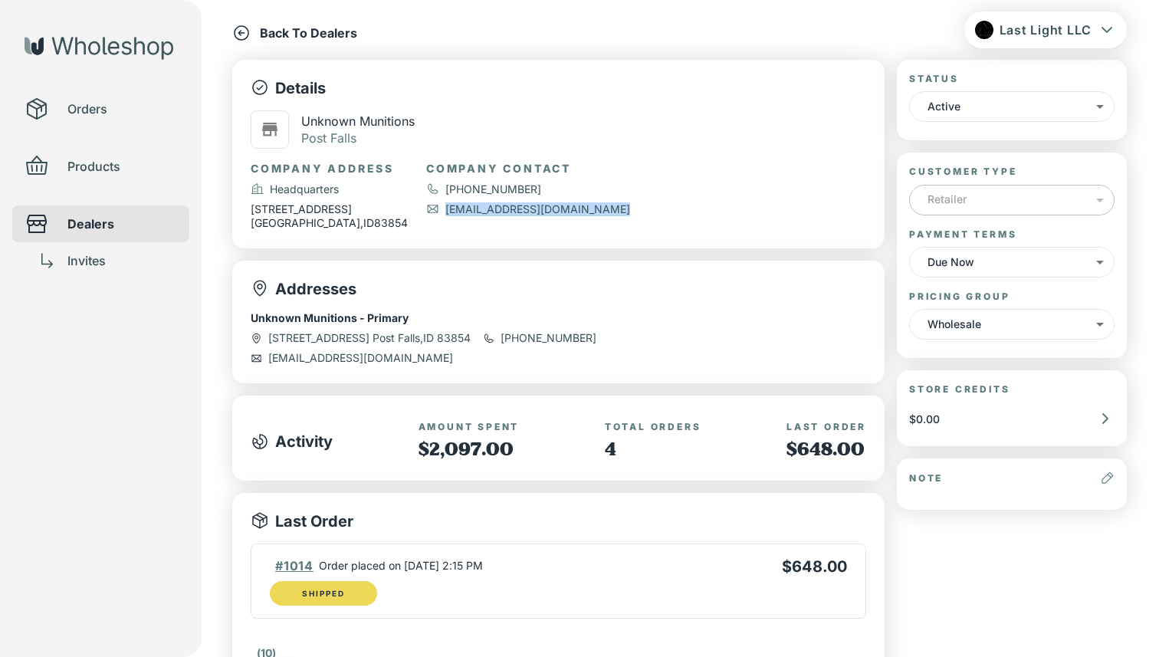
drag, startPoint x: 432, startPoint y: 212, endPoint x: 580, endPoint y: 222, distance: 148.4
click at [580, 222] on div "Company Contact [PHONE_NUMBER] [EMAIL_ADDRESS][DOMAIN_NAME]" at bounding box center [528, 195] width 204 height 69
copy p "[EMAIL_ADDRESS][DOMAIN_NAME]"
